Goal: Task Accomplishment & Management: Use online tool/utility

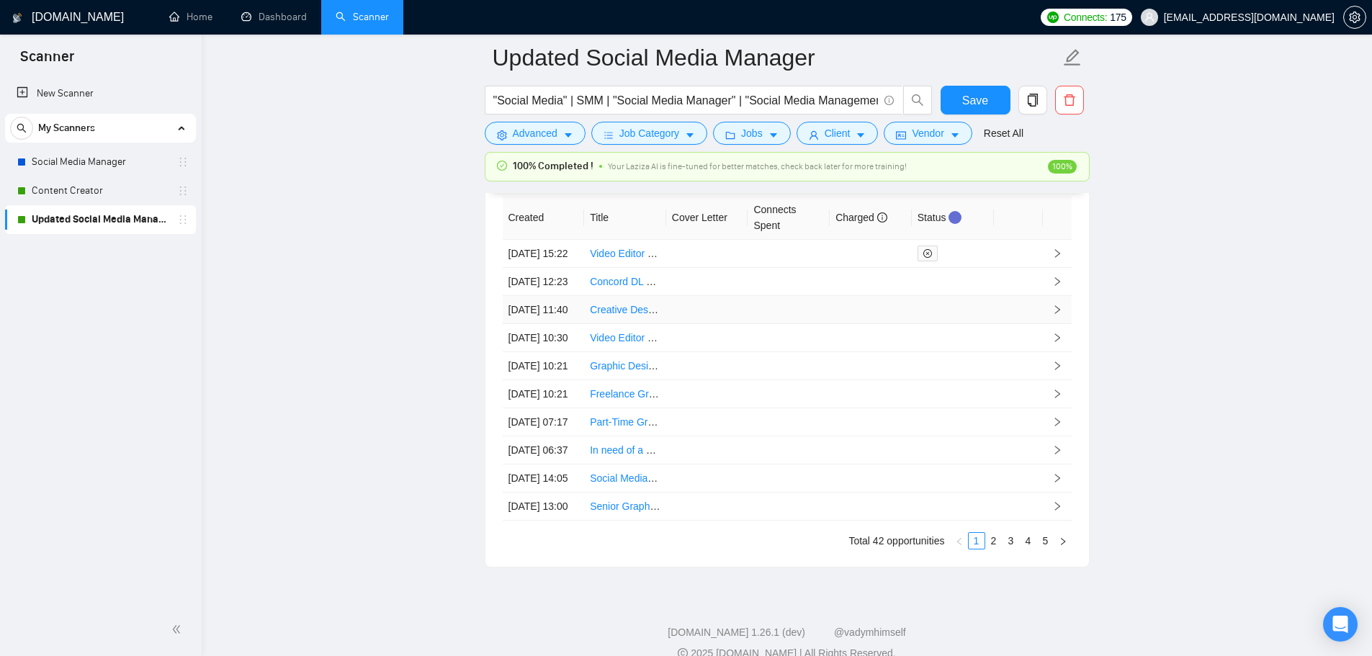
scroll to position [3746, 0]
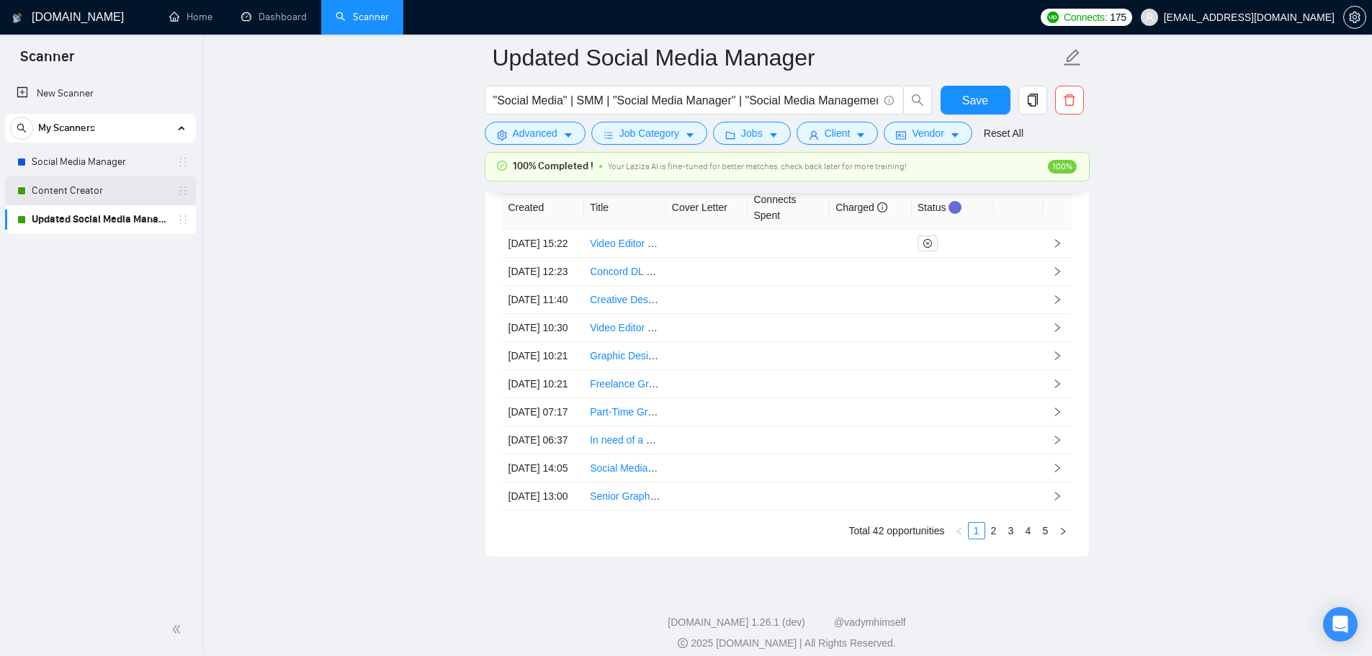
click at [69, 188] on link "Content Creator" at bounding box center [100, 190] width 137 height 29
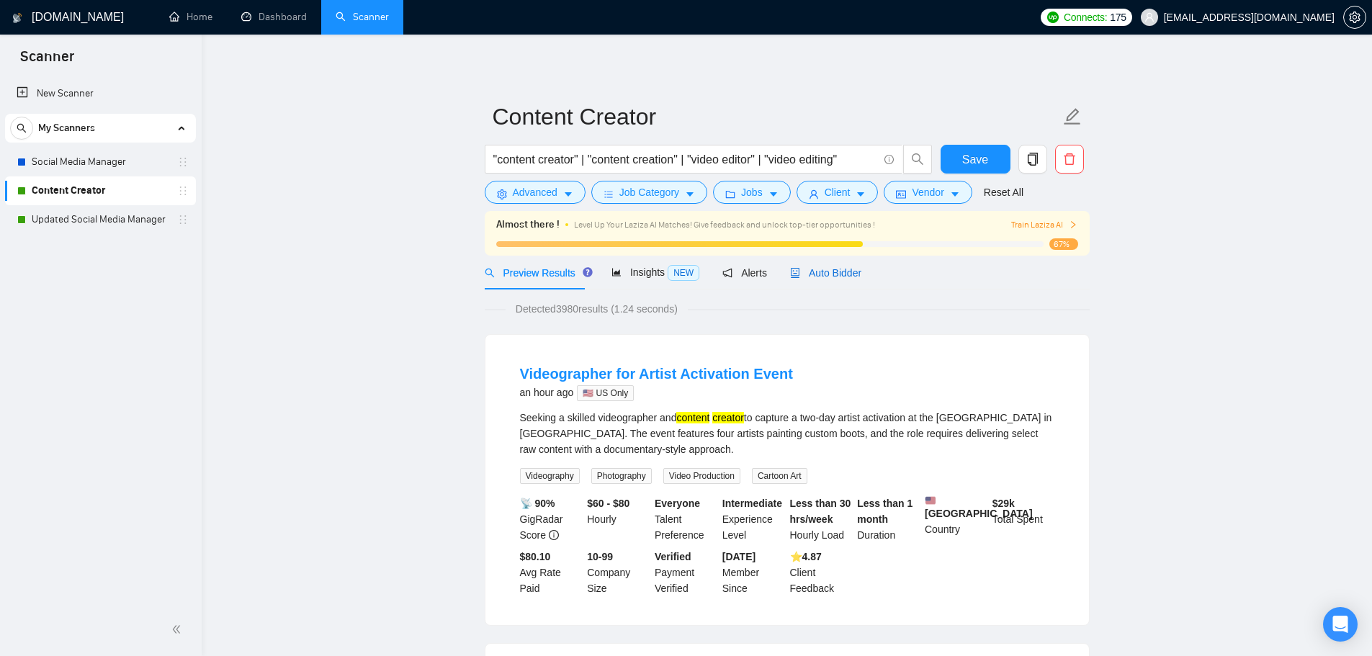
click at [832, 272] on span "Auto Bidder" at bounding box center [825, 273] width 71 height 12
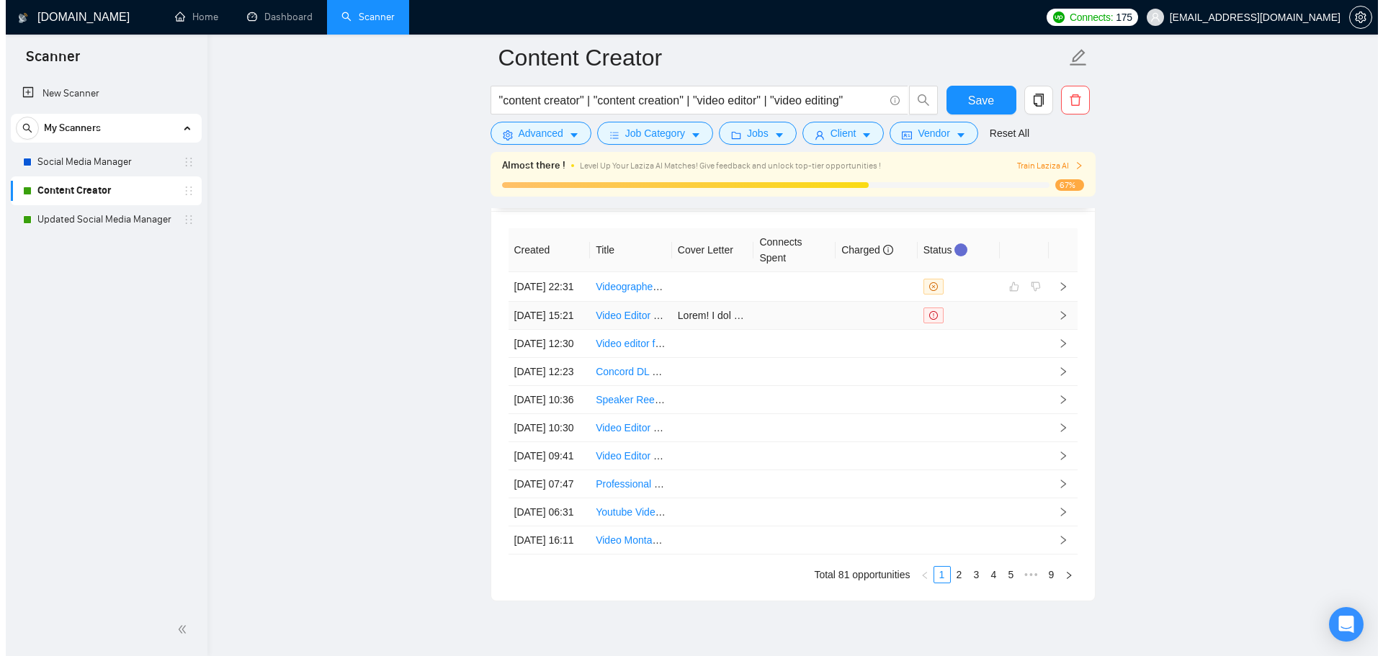
scroll to position [3890, 0]
click at [719, 281] on td at bounding box center [707, 287] width 82 height 30
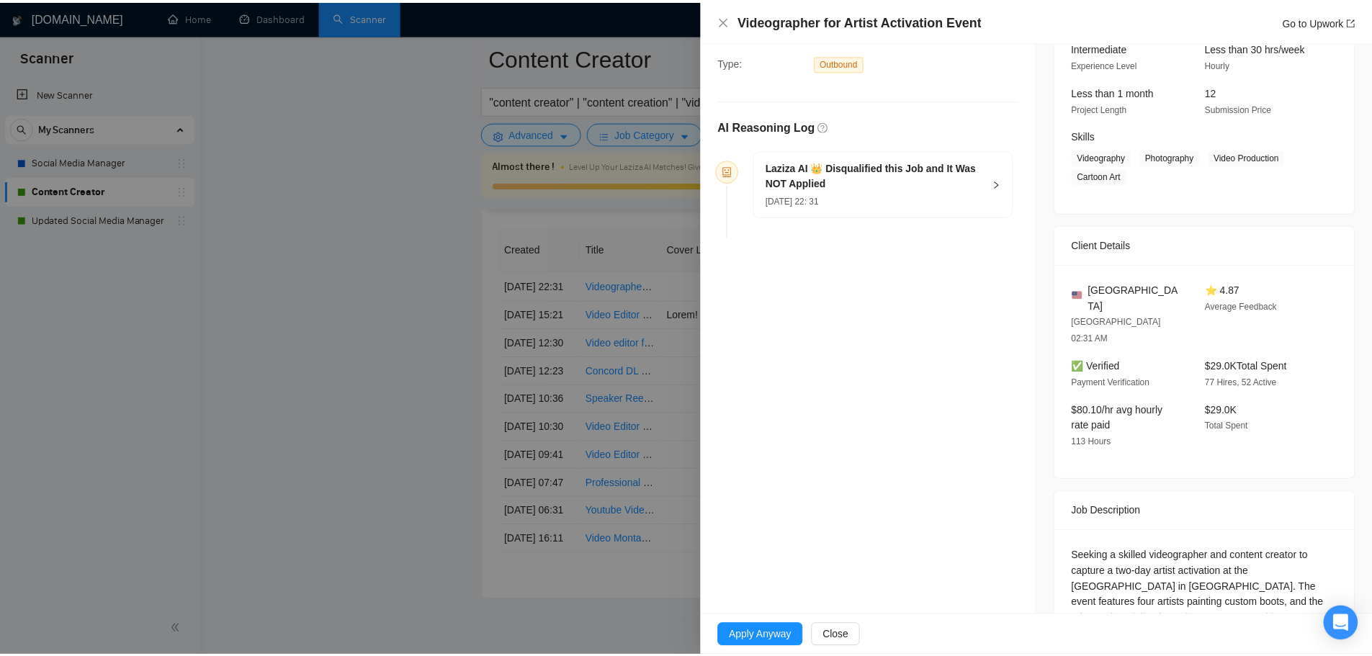
scroll to position [169, 0]
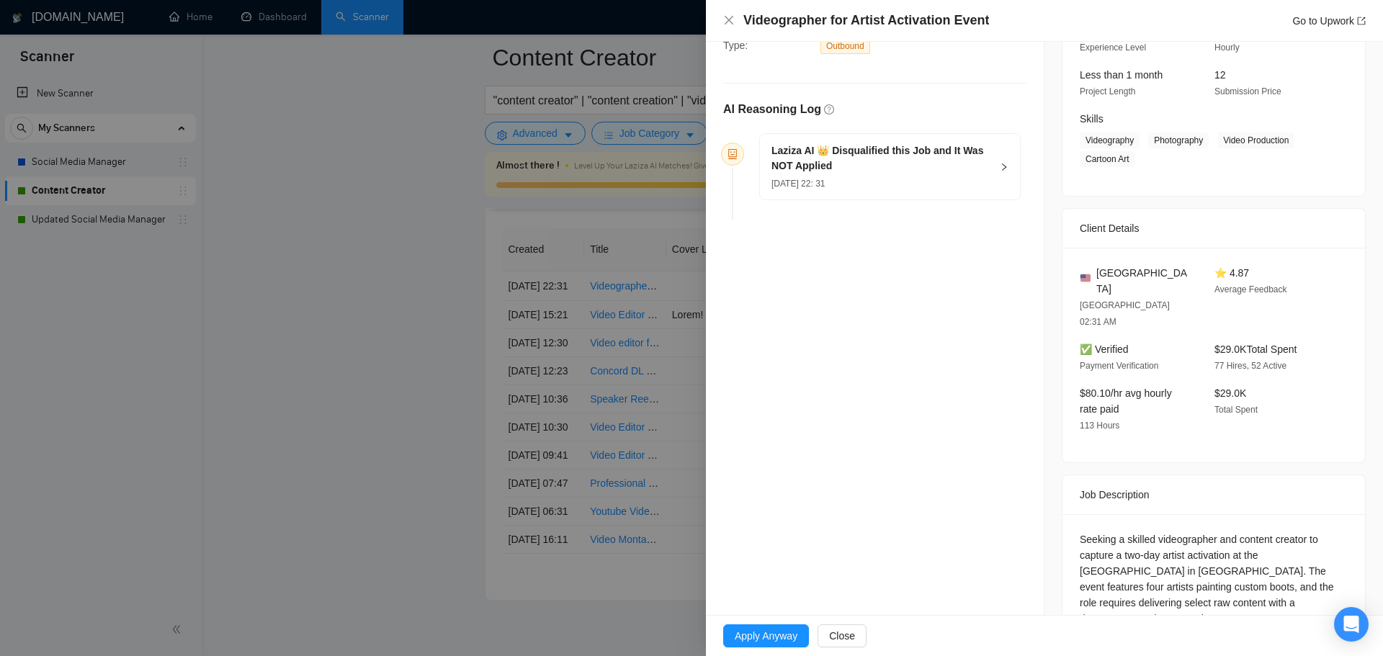
click at [474, 364] on div at bounding box center [691, 328] width 1383 height 656
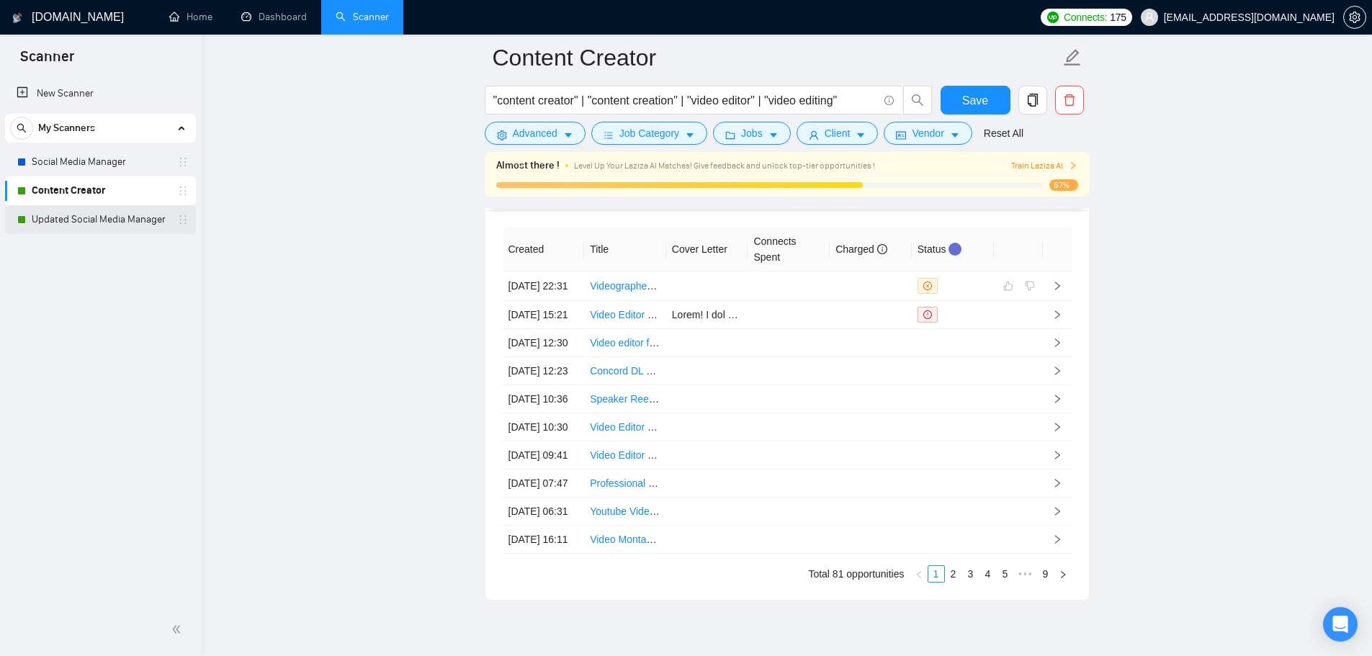
click at [86, 220] on link "Updated Social Media Manager" at bounding box center [100, 219] width 137 height 29
